Goal: Task Accomplishment & Management: Manage account settings

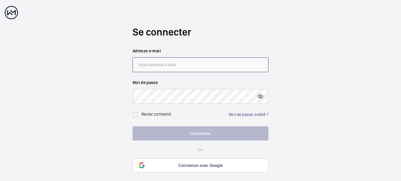
paste input ""PLI-IDF-MAINTENANCE" <[EMAIL_ADDRESS][DOMAIN_NAME]>;"
click at [167, 65] on input ""PLI-IDF-MAINTENANCE" <[EMAIL_ADDRESS][DOMAIN_NAME]>;" at bounding box center [201, 64] width 136 height 15
click at [240, 65] on input "[EMAIL_ADDRESS][DOMAIN_NAME]>;" at bounding box center [201, 64] width 136 height 15
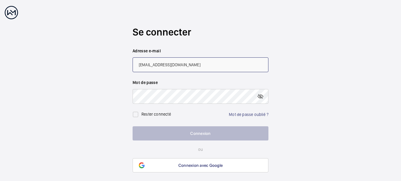
type input "[EMAIL_ADDRESS][DOMAIN_NAME]"
click at [240, 113] on link "Mot de passe oublié ?" at bounding box center [249, 114] width 40 height 5
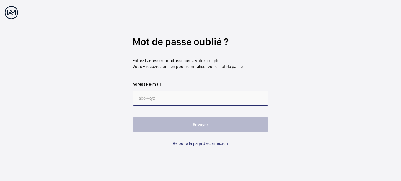
click at [204, 99] on input "email" at bounding box center [201, 98] width 136 height 15
type input "[EMAIL_ADDRESS][DOMAIN_NAME]"
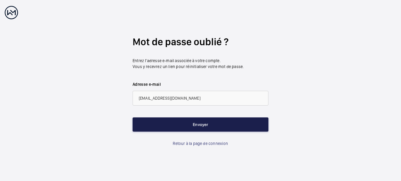
click at [205, 125] on button "Envoyer" at bounding box center [201, 124] width 136 height 14
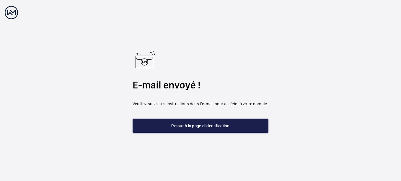
click at [193, 126] on button "Retour à la page d'identification" at bounding box center [201, 125] width 136 height 14
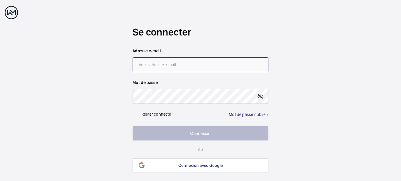
click at [161, 64] on input "email" at bounding box center [201, 64] width 136 height 15
type input "[EMAIL_ADDRESS][DOMAIN_NAME]"
drag, startPoint x: 225, startPoint y: 64, endPoint x: 114, endPoint y: 62, distance: 111.0
click at [114, 62] on wm-front-auth-container "Se connecter Adresse e-mail [EMAIL_ADDRESS][DOMAIN_NAME] Mot de passe [PERSON_N…" at bounding box center [200, 99] width 401 height 198
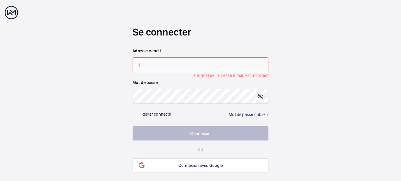
type input "[PERSON_NAME][EMAIL_ADDRESS][DOMAIN_NAME]"
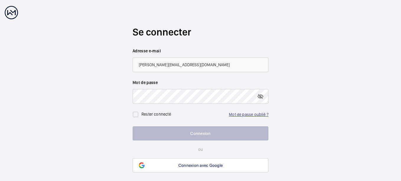
click at [245, 113] on link "Mot de passe oublié ?" at bounding box center [249, 114] width 40 height 5
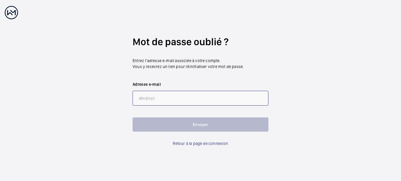
click at [150, 97] on input "email" at bounding box center [201, 98] width 136 height 15
type input "[PERSON_NAME][EMAIL_ADDRESS][DOMAIN_NAME]"
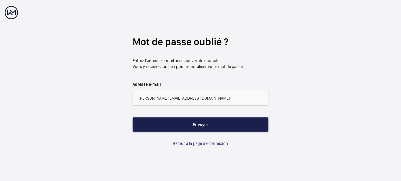
click at [178, 120] on button "Envoyer" at bounding box center [201, 124] width 136 height 14
